Goal: Information Seeking & Learning: Learn about a topic

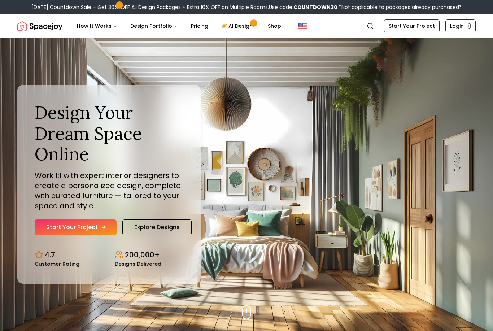
click at [75, 236] on link "Start Your Project" at bounding box center [76, 228] width 82 height 16
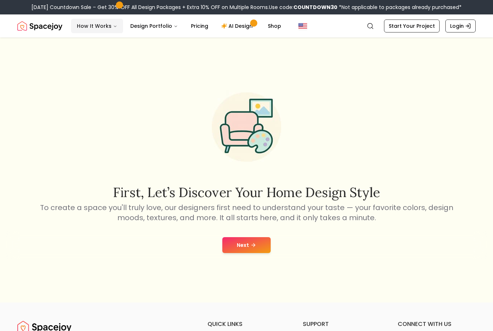
click at [97, 28] on button "How It Works" at bounding box center [97, 26] width 52 height 14
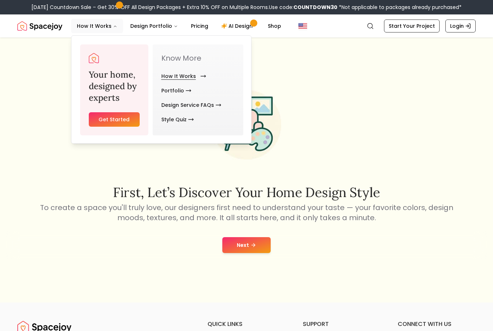
click at [178, 75] on link "How It Works" at bounding box center [182, 76] width 42 height 14
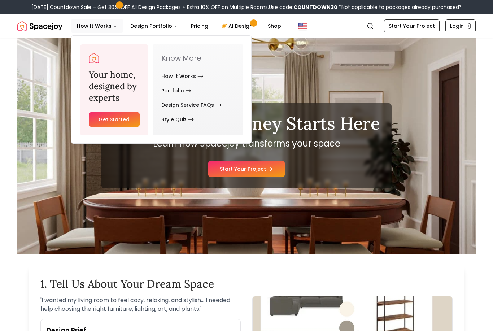
click at [437, 117] on div "Your Design Journey Starts Here Learn how Spacejoy transforms your space Start …" at bounding box center [246, 146] width 459 height 217
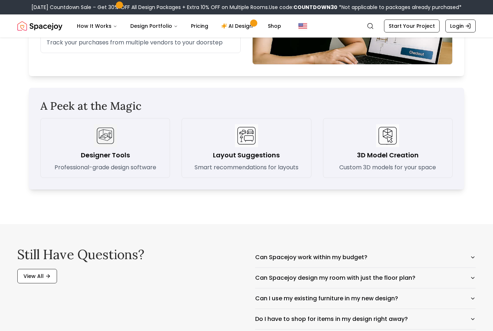
scroll to position [993, 0]
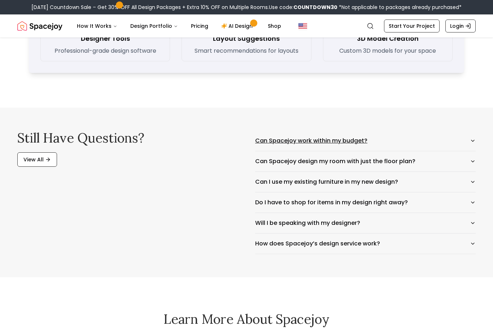
click at [349, 143] on button "Can Spacejoy work within my budget?" at bounding box center [365, 141] width 221 height 20
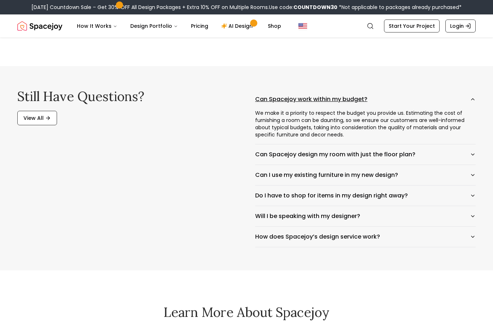
scroll to position [1151, 0]
click at [355, 156] on button "Can Spacejoy design my room with just the floor plan?" at bounding box center [365, 155] width 221 height 20
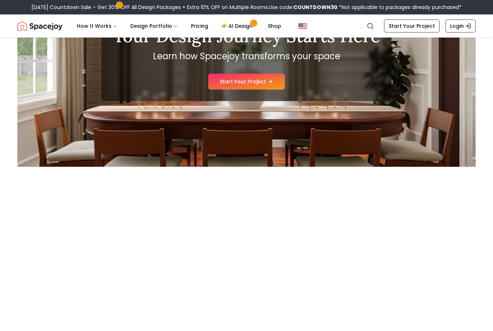
scroll to position [0, 0]
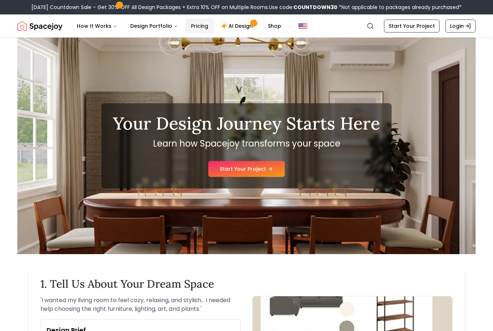
click at [196, 24] on link "Pricing" at bounding box center [199, 26] width 29 height 14
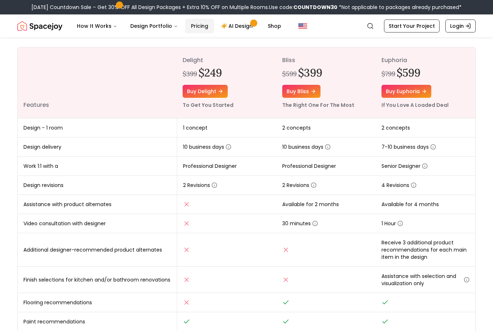
scroll to position [83, 0]
